Goal: Find specific page/section

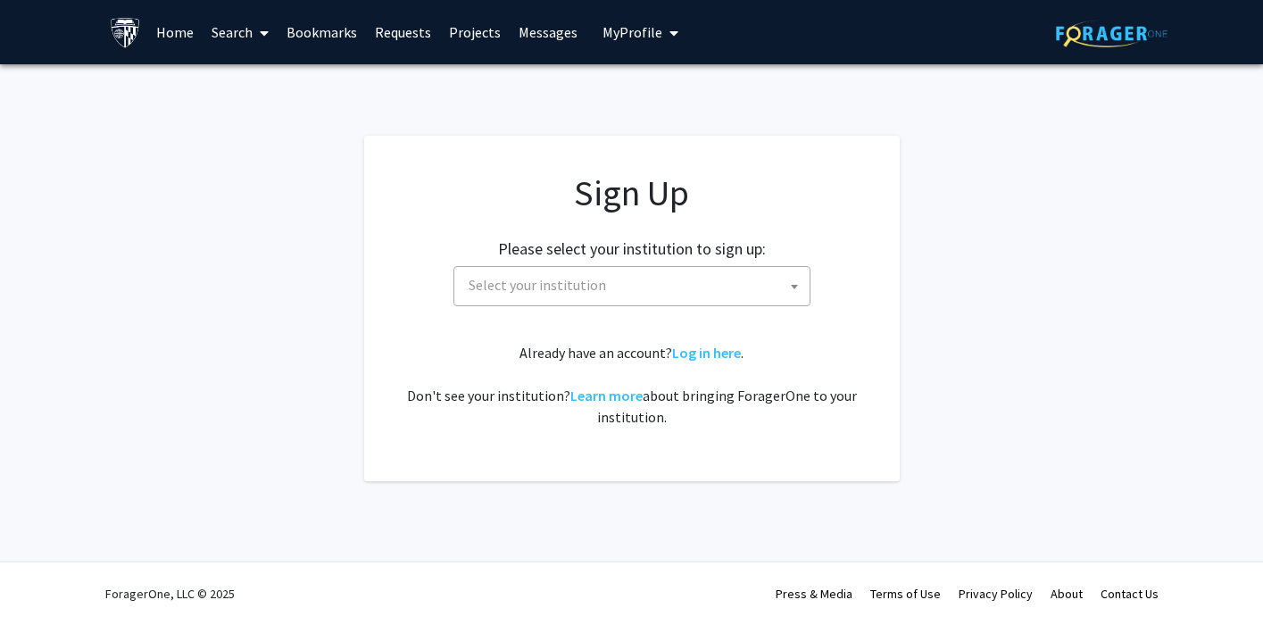
click at [662, 34] on span "My profile dropdown to access profile and logout" at bounding box center [670, 33] width 16 height 62
click at [486, 29] on link "Projects" at bounding box center [475, 32] width 70 height 62
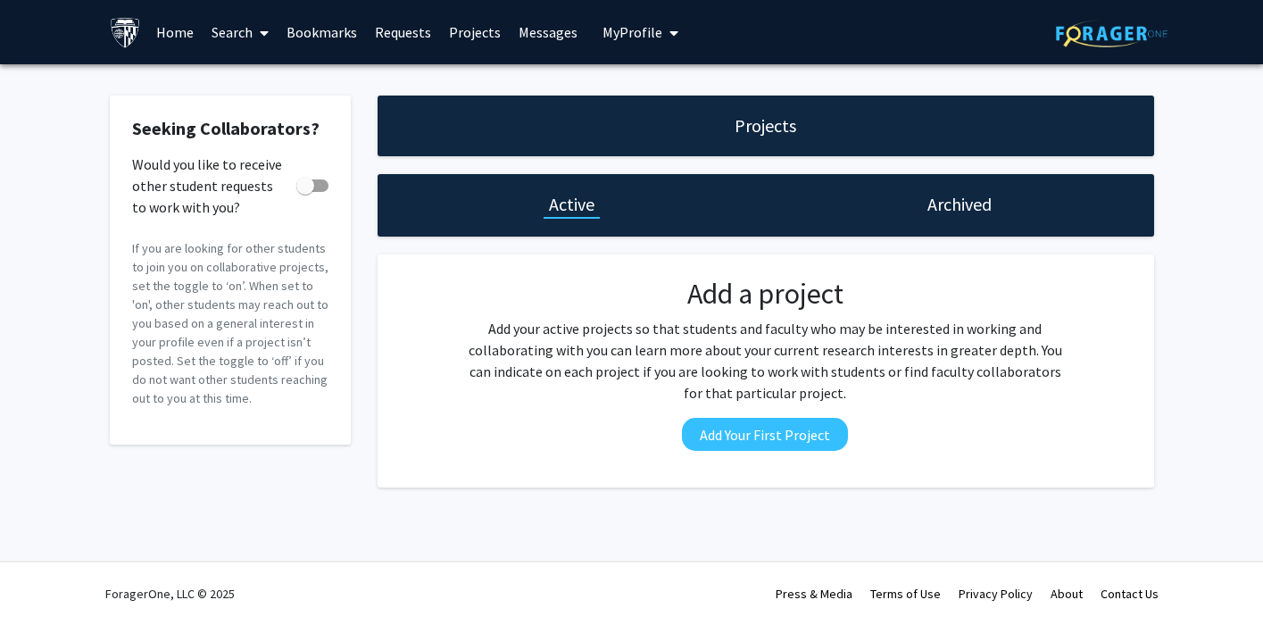
click at [227, 37] on link "Search" at bounding box center [240, 32] width 75 height 62
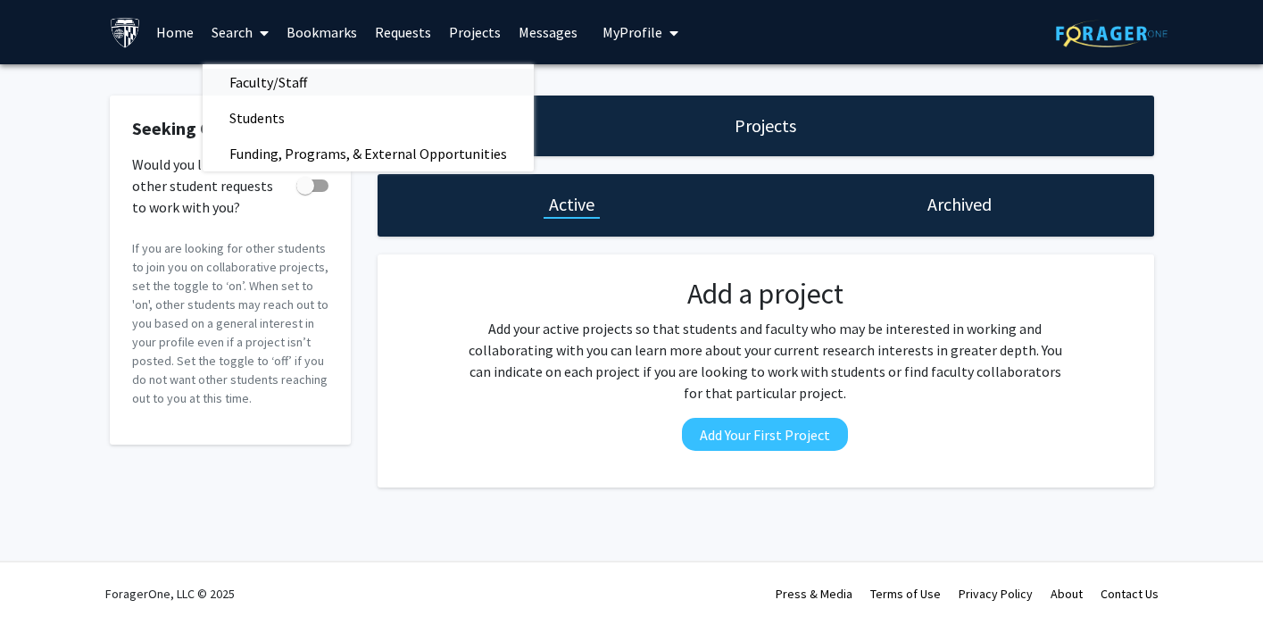
click at [235, 79] on span "Faculty/Staff" at bounding box center [268, 82] width 131 height 36
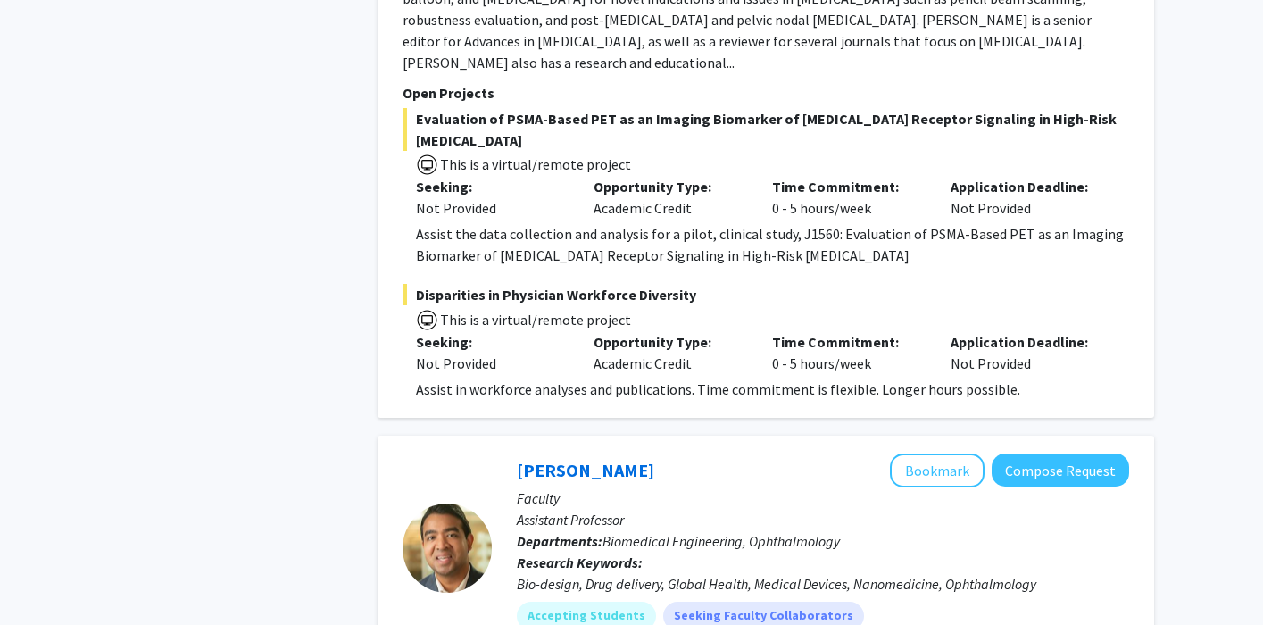
scroll to position [8049, 0]
